Goal: Information Seeking & Learning: Find specific fact

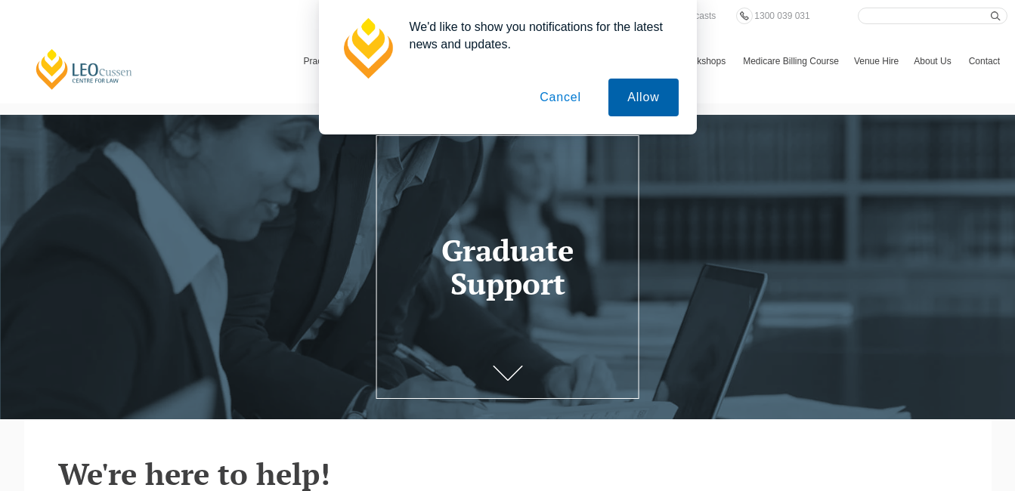
click at [621, 101] on button "Allow" at bounding box center [643, 98] width 70 height 38
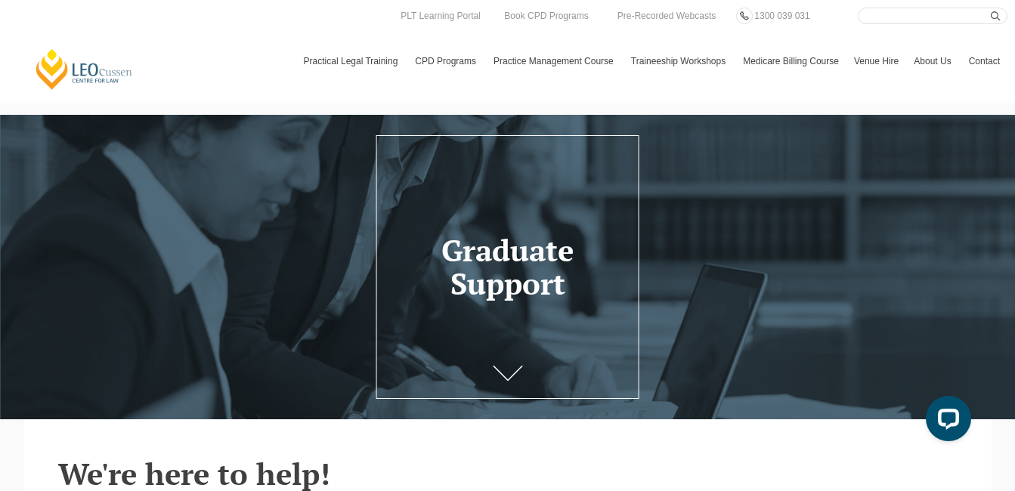
click at [871, 15] on input "Search here" at bounding box center [933, 16] width 150 height 17
type input "x"
type input "zoom"
click at [991, 8] on button "submit" at bounding box center [999, 16] width 17 height 17
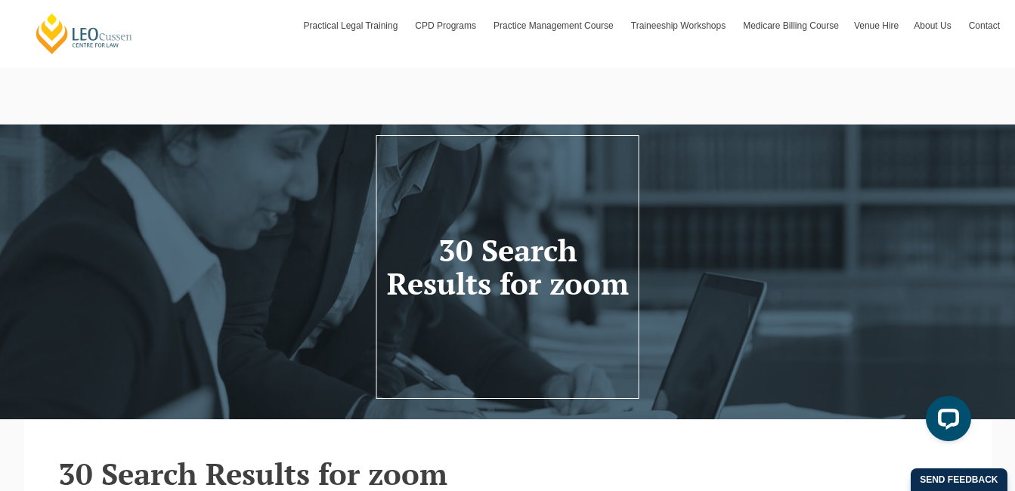
scroll to position [429, 0]
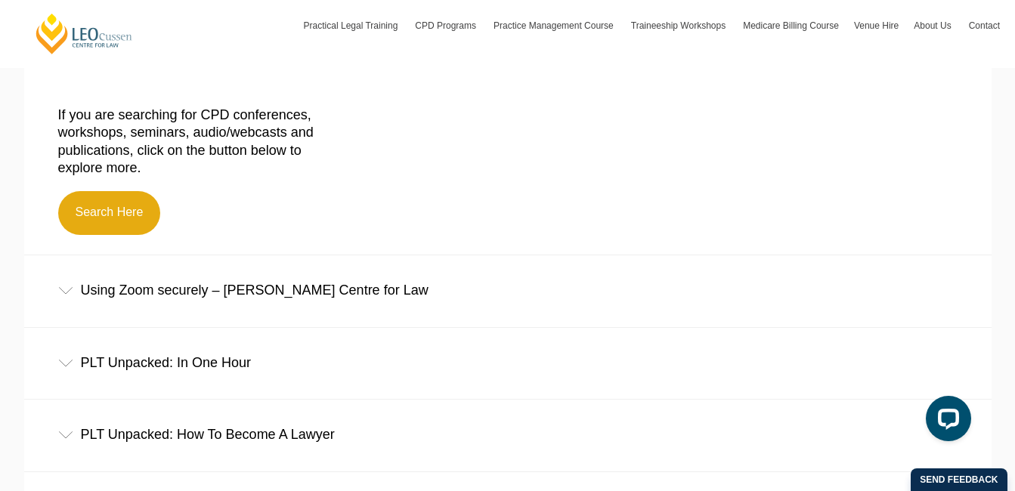
click at [248, 322] on div "Using Zoom securely – [PERSON_NAME] Centre for Law" at bounding box center [507, 290] width 967 height 70
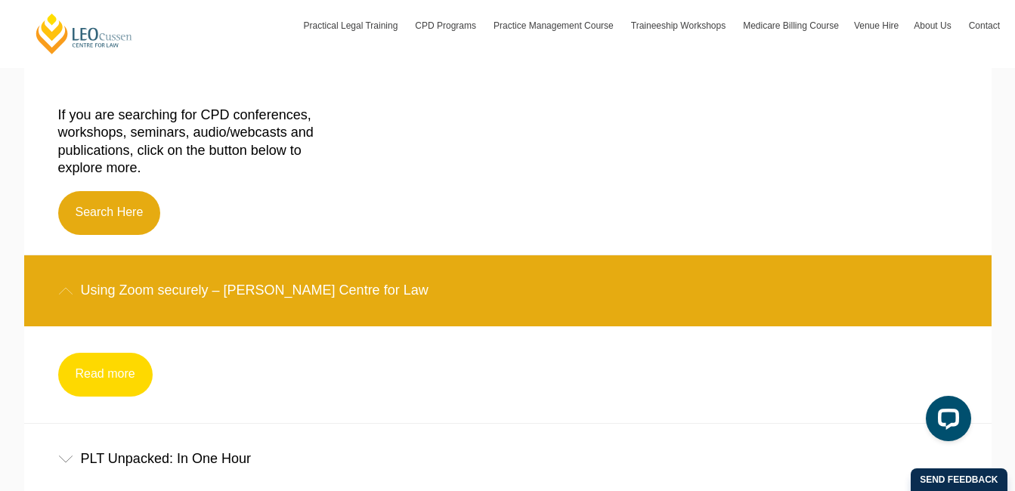
click at [81, 397] on link "Read more" at bounding box center [105, 375] width 94 height 44
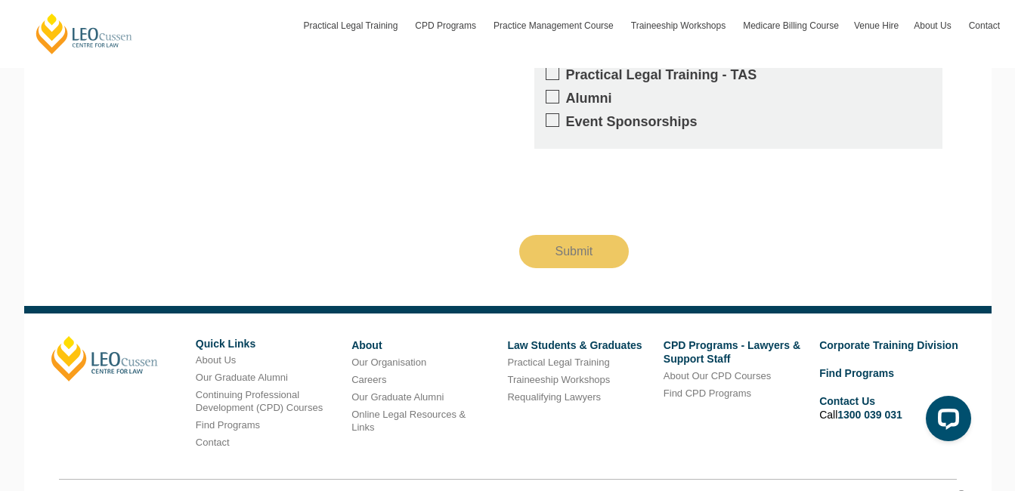
scroll to position [1572, 0]
